Goal: Task Accomplishment & Management: Manage account settings

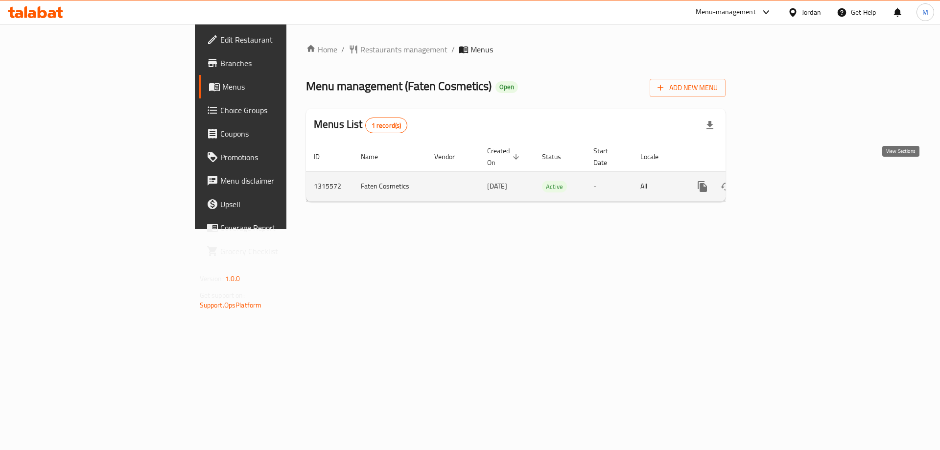
click at [779, 181] on icon "enhanced table" at bounding box center [774, 187] width 12 height 12
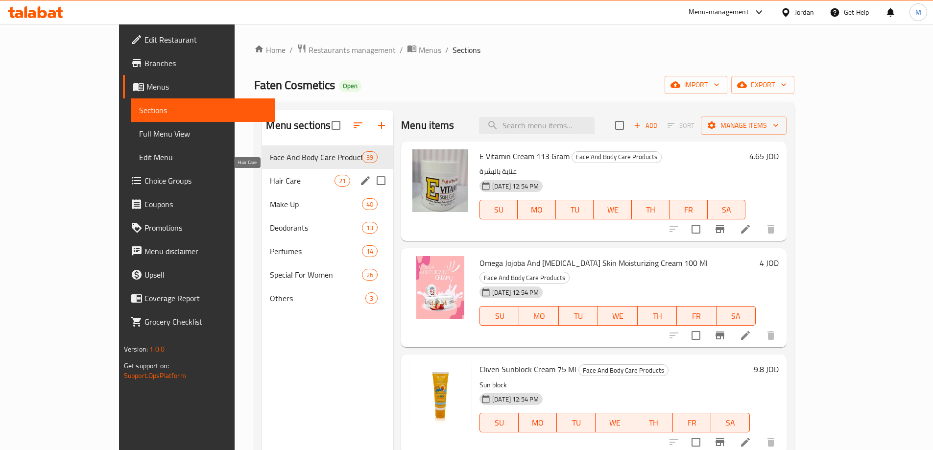
click at [270, 181] on span "Hair Care" at bounding box center [302, 181] width 64 height 12
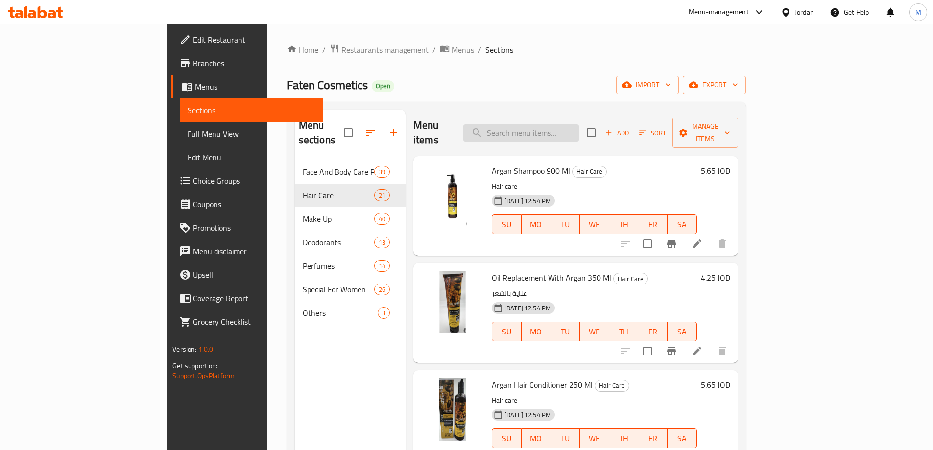
click at [545, 125] on input "search" at bounding box center [521, 132] width 116 height 17
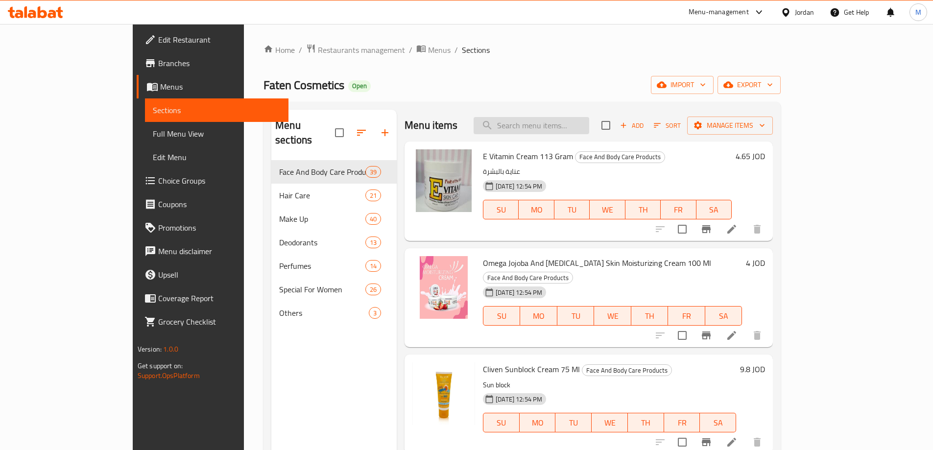
click at [586, 125] on input "search" at bounding box center [532, 125] width 116 height 17
paste input "Agrado lotion with rose400ml"
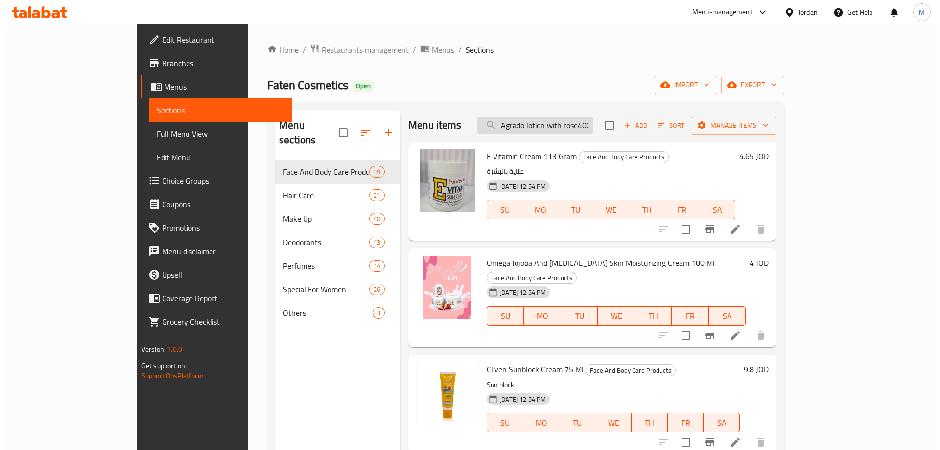
scroll to position [0, 10]
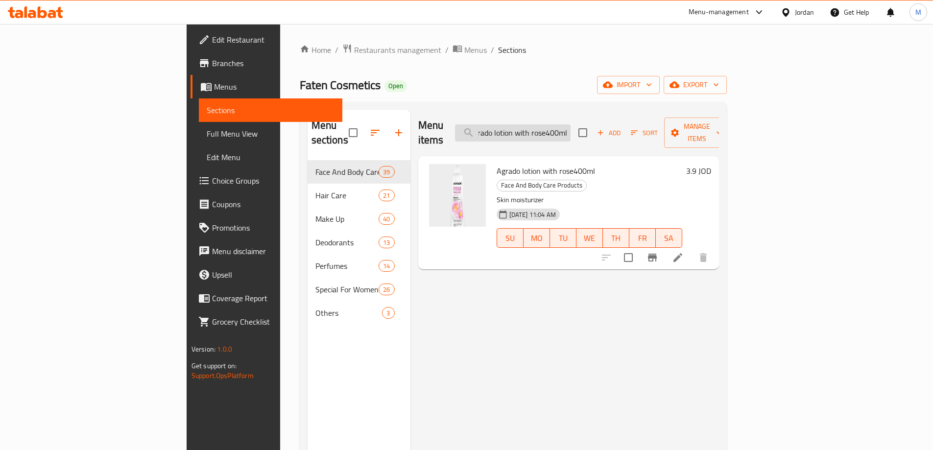
type input "Agrado lotion with rose400ml"
click at [684, 252] on icon at bounding box center [678, 258] width 12 height 12
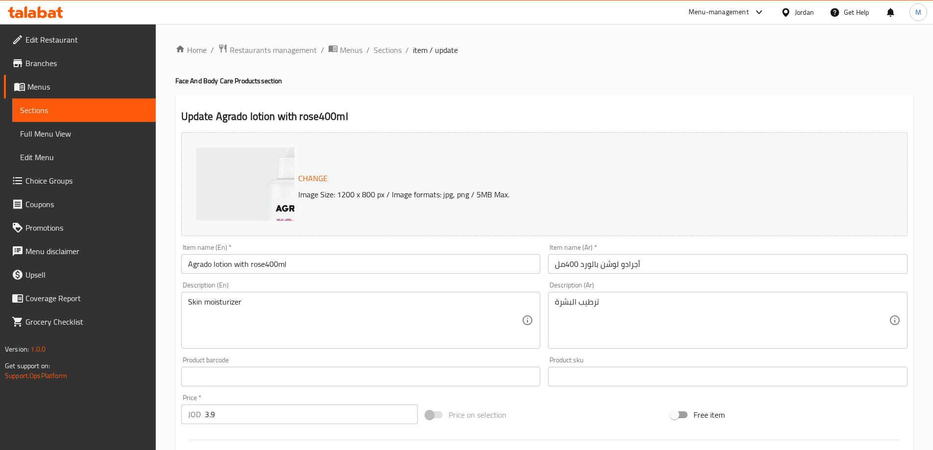
click at [261, 194] on img at bounding box center [294, 245] width 196 height 196
click at [262, 55] on span "Restaurants management" at bounding box center [273, 50] width 87 height 12
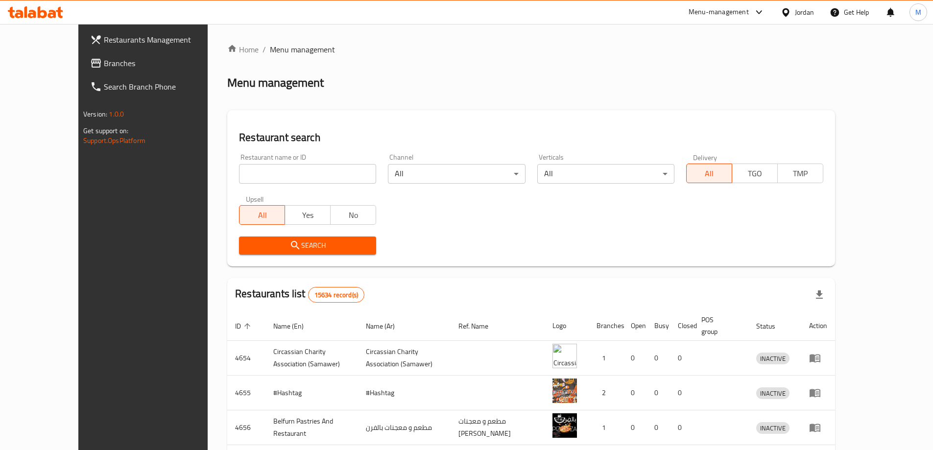
click at [104, 66] on span "Branches" at bounding box center [165, 63] width 122 height 12
